Goal: Register for event/course

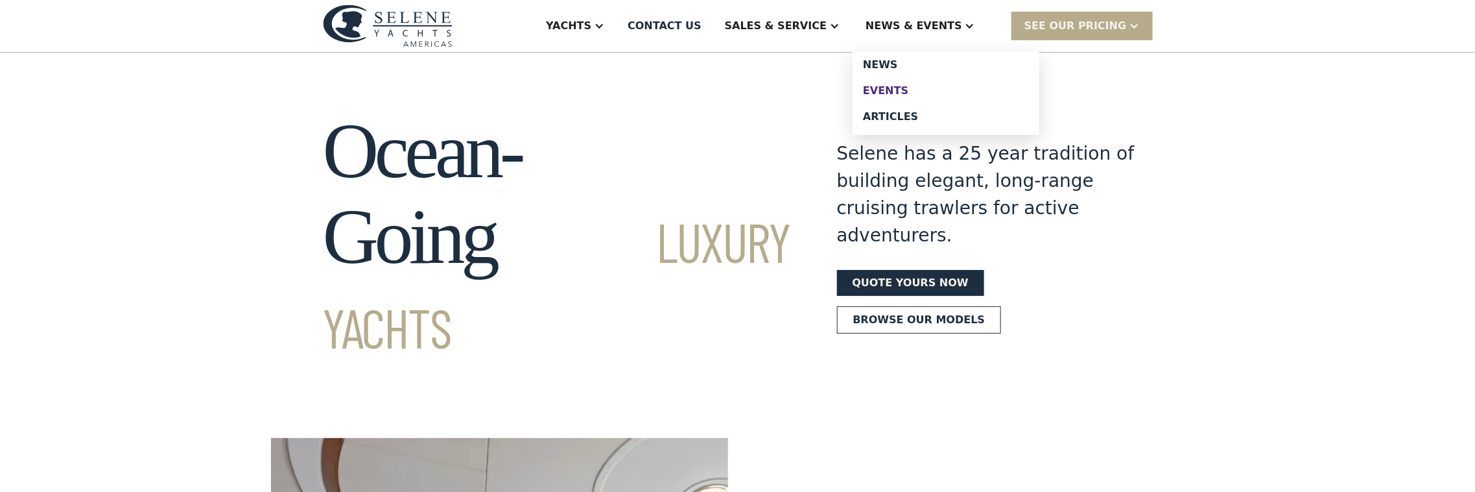
click at [918, 92] on div "Events" at bounding box center [946, 91] width 166 height 10
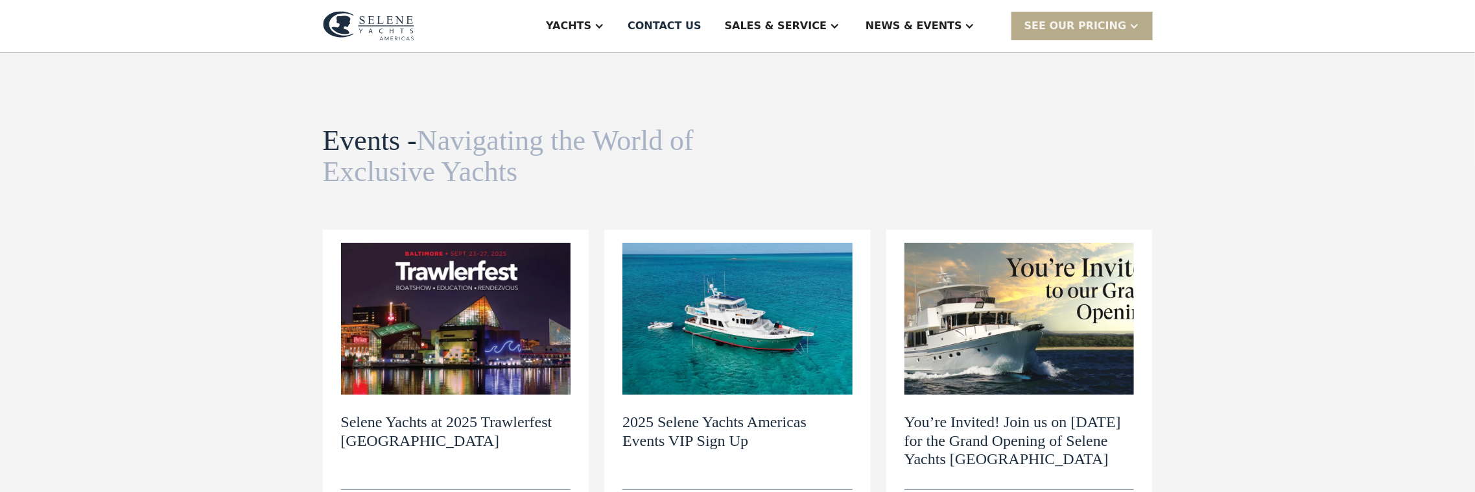
click at [756, 272] on img at bounding box center [738, 319] width 230 height 152
